Goal: Find specific page/section: Find specific page/section

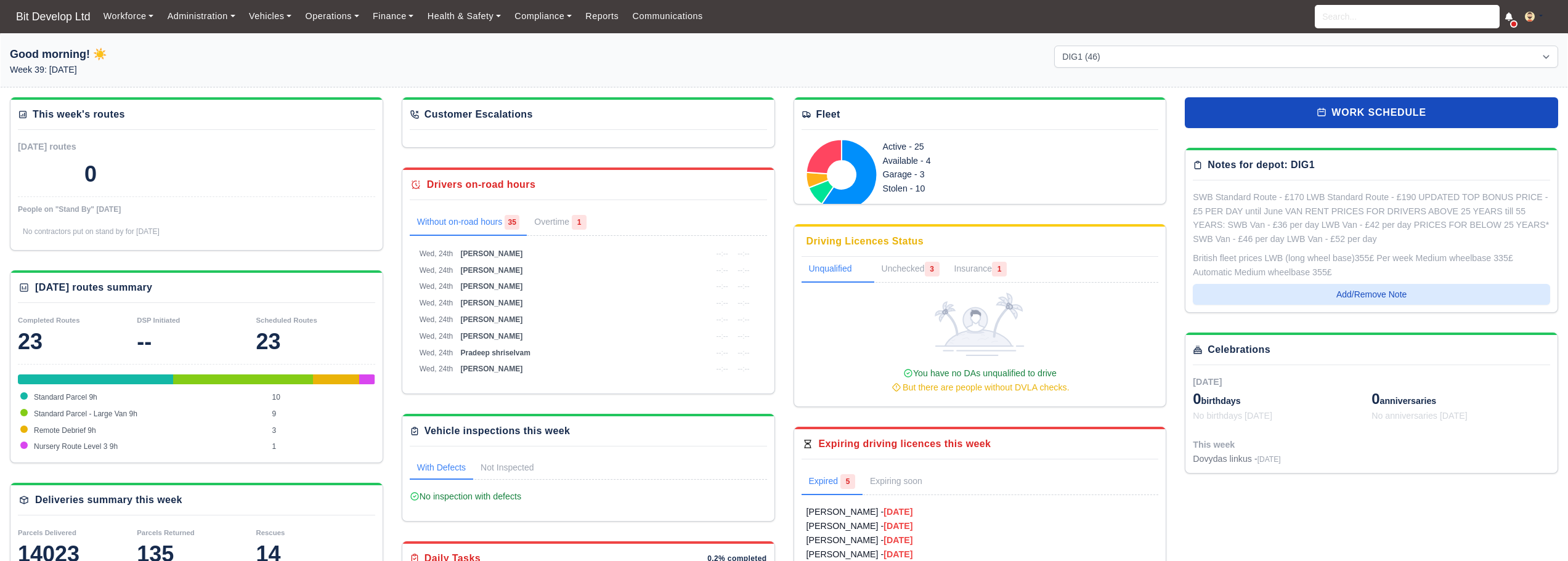
select select "2"
click at [603, 21] on link "Reports" at bounding box center [602, 17] width 46 height 24
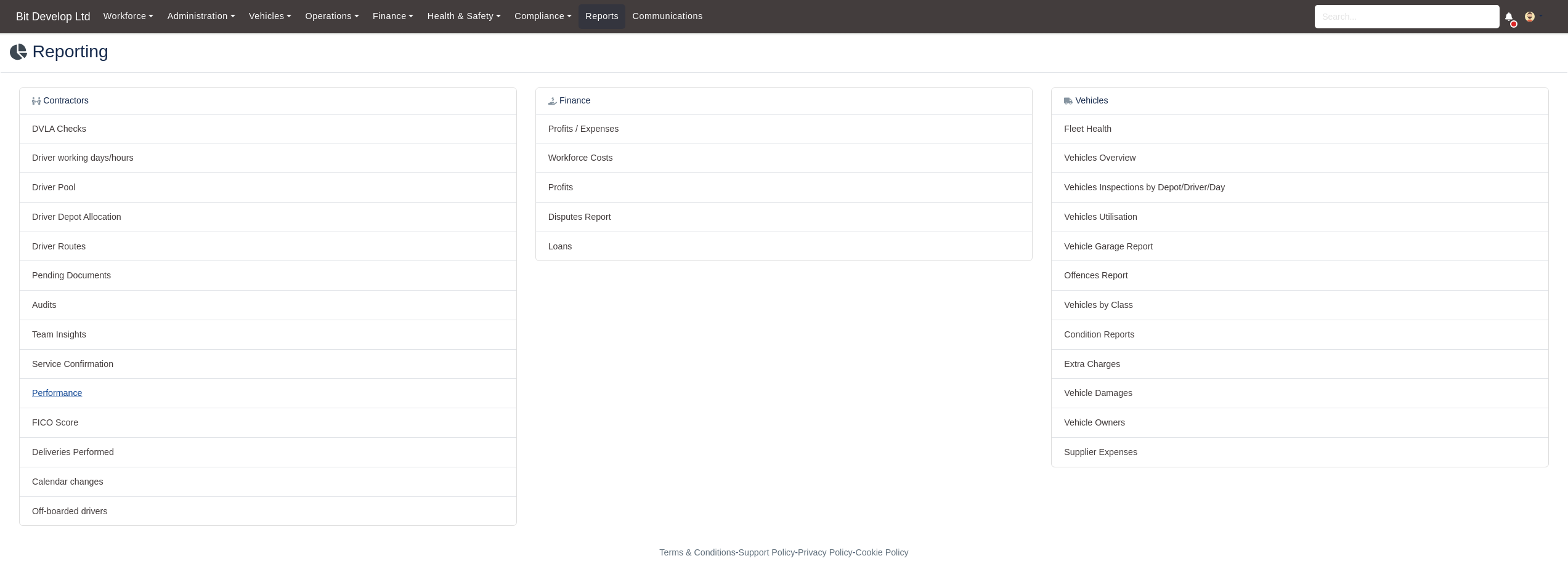
click at [61, 395] on link "Performance" at bounding box center [58, 392] width 50 height 10
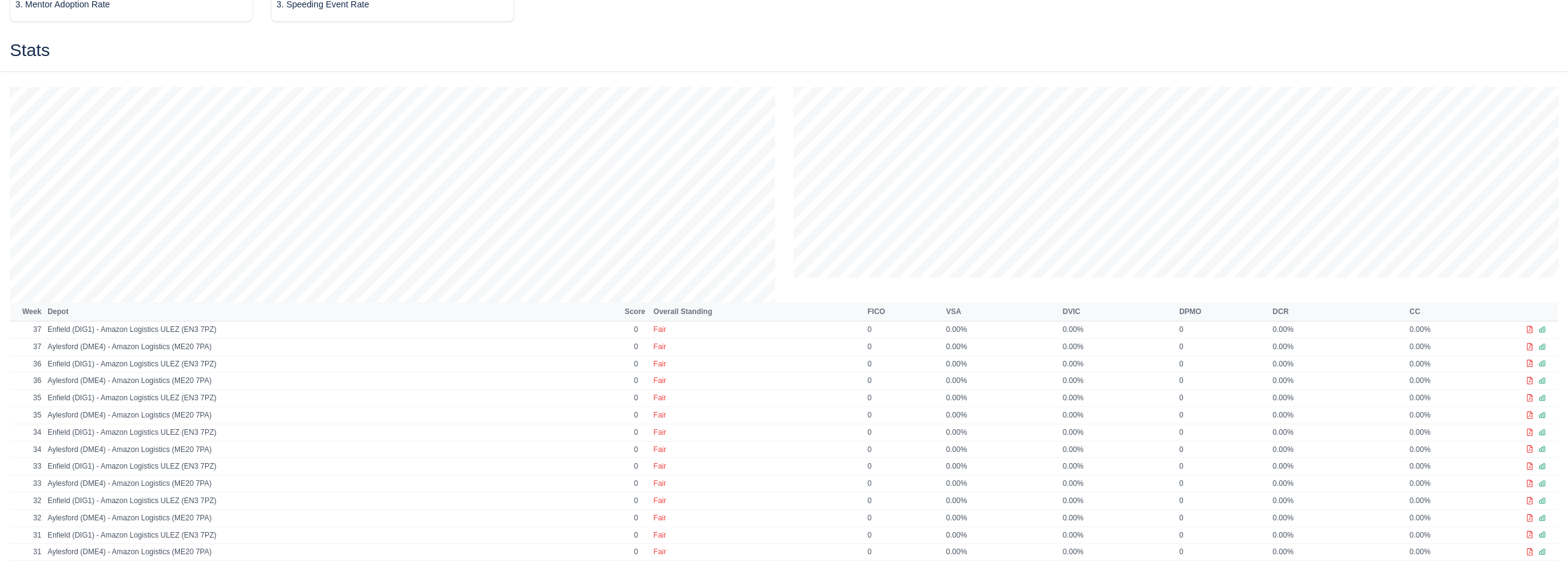
scroll to position [247, 0]
click at [1532, 338] on icon at bounding box center [1530, 338] width 7 height 7
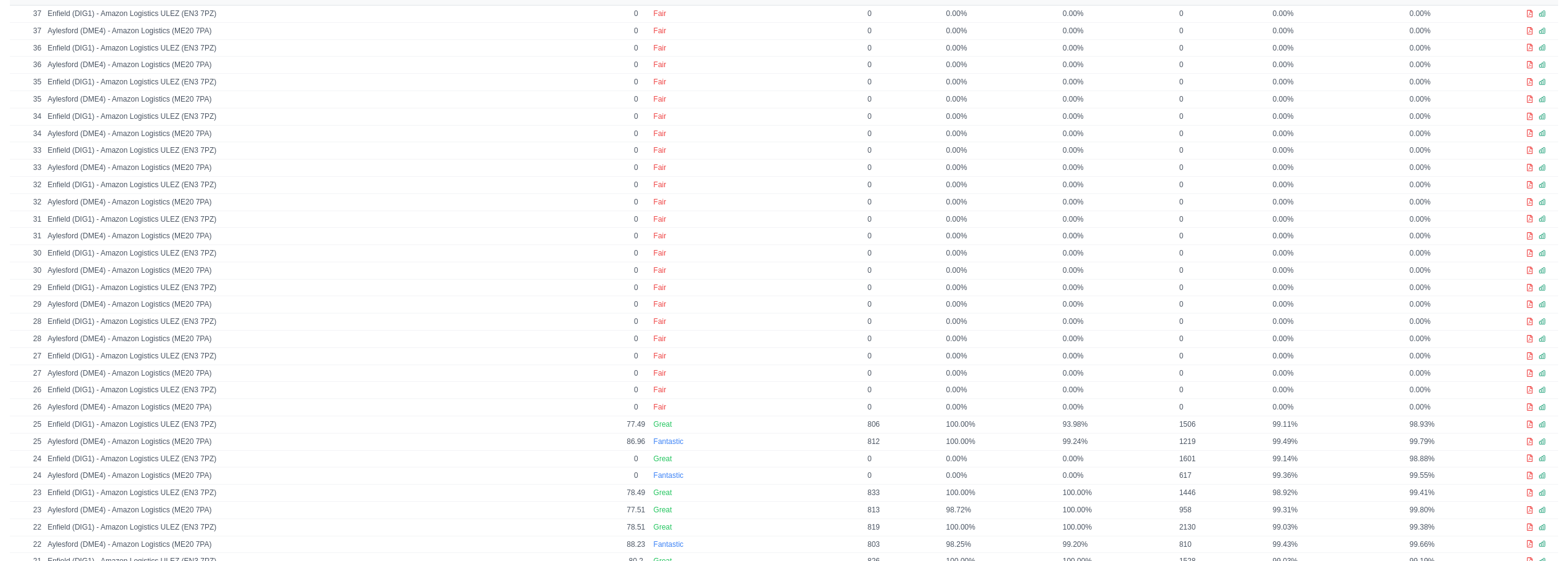
scroll to position [616, 0]
